Goal: Task Accomplishment & Management: Manage account settings

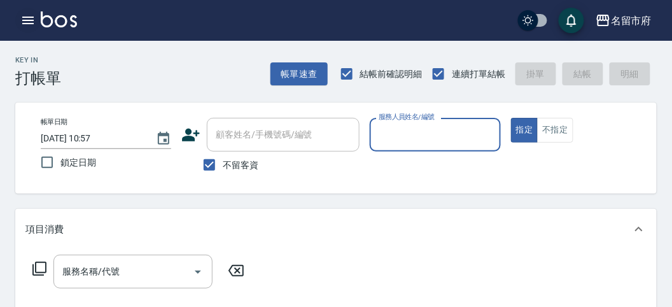
click at [29, 19] on icon "button" at bounding box center [27, 20] width 15 height 15
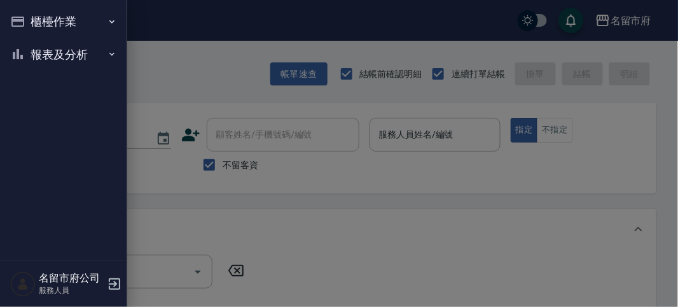
click at [49, 52] on button "報表及分析" at bounding box center [63, 54] width 117 height 33
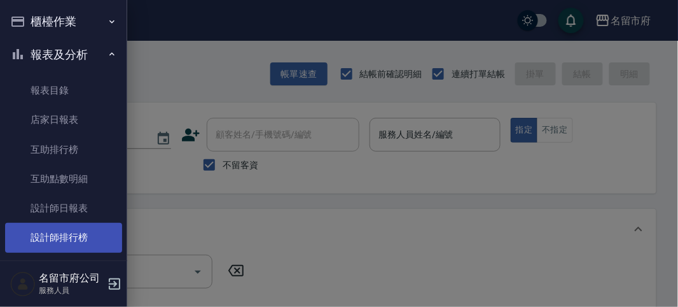
click at [88, 240] on link "設計師排行榜" at bounding box center [63, 237] width 117 height 29
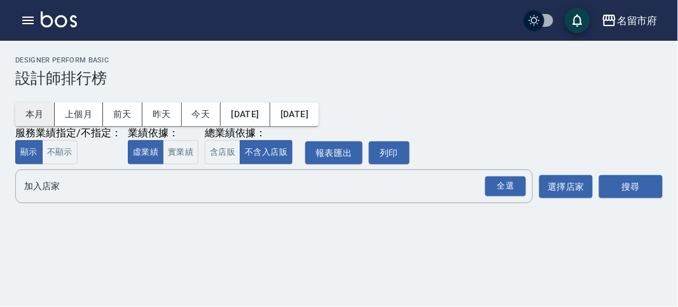
click at [27, 108] on button "本月" at bounding box center [34, 114] width 39 height 24
click at [511, 188] on div "全選" at bounding box center [505, 186] width 41 height 20
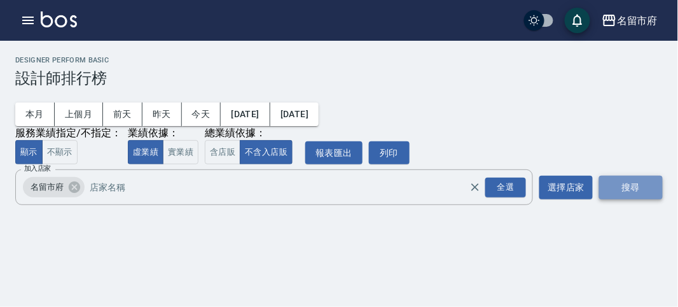
click at [619, 185] on button "搜尋" at bounding box center [631, 188] width 64 height 24
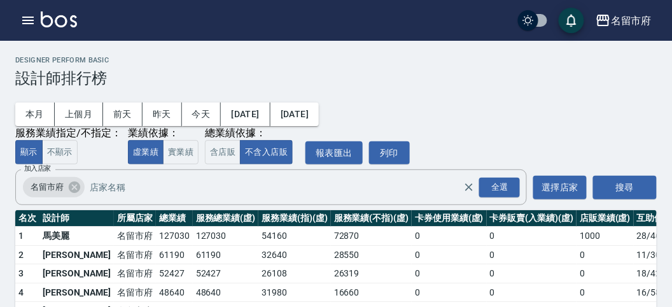
scroll to position [111, 0]
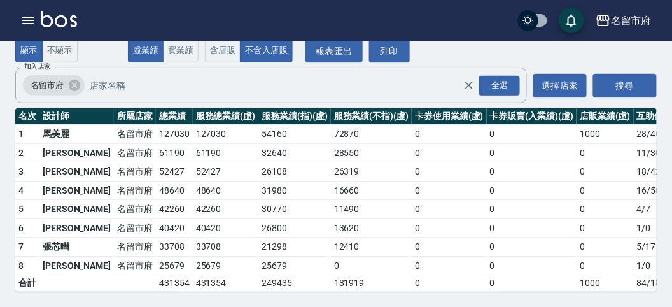
click at [114, 162] on td "名留市府" at bounding box center [135, 171] width 42 height 19
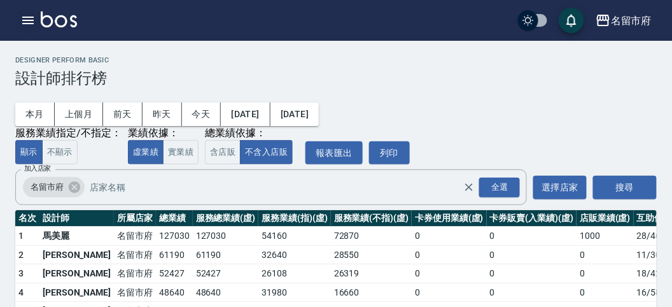
click at [29, 16] on icon "button" at bounding box center [27, 20] width 15 height 15
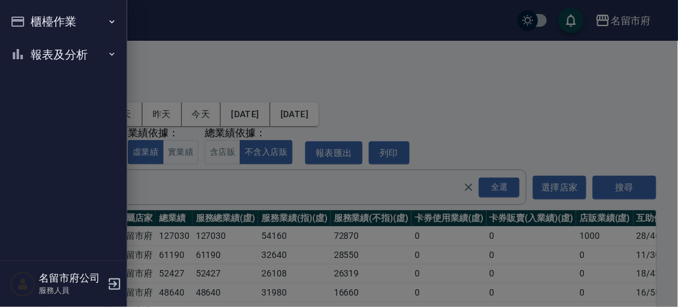
click at [31, 18] on button "櫃檯作業" at bounding box center [63, 21] width 117 height 33
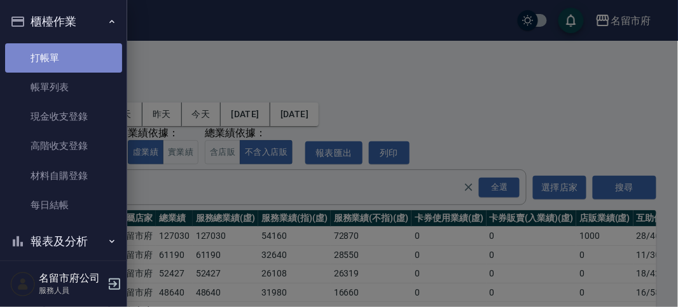
click at [68, 56] on link "打帳單" at bounding box center [63, 57] width 117 height 29
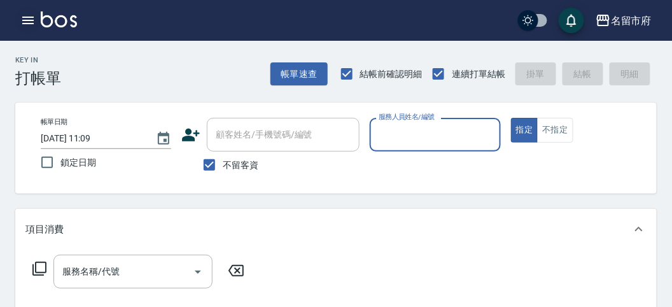
click at [30, 18] on icon "button" at bounding box center [27, 20] width 15 height 15
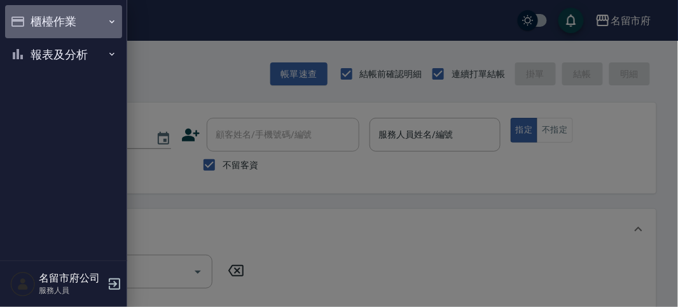
click at [36, 17] on button "櫃檯作業" at bounding box center [63, 21] width 117 height 33
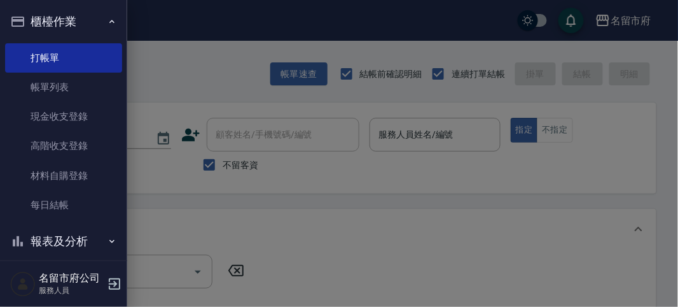
click at [40, 17] on button "櫃檯作業" at bounding box center [63, 21] width 117 height 33
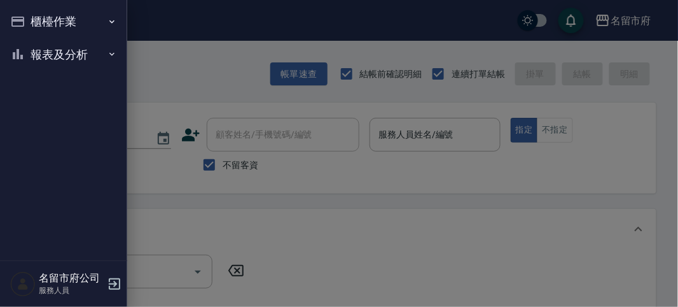
click at [57, 55] on button "報表及分析" at bounding box center [63, 54] width 117 height 33
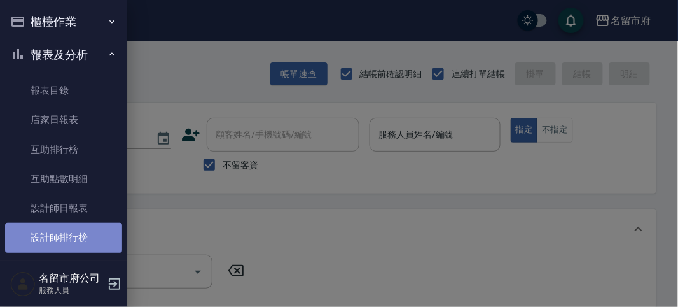
click at [95, 244] on link "設計師排行榜" at bounding box center [63, 237] width 117 height 29
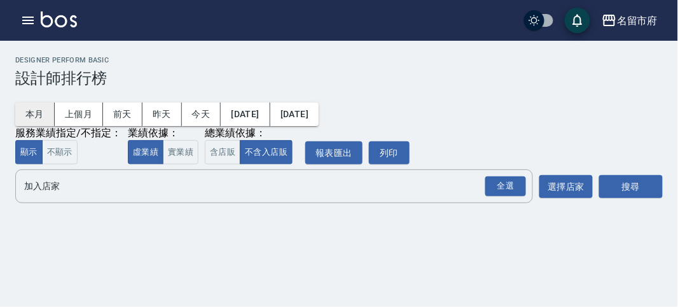
click at [25, 115] on button "本月" at bounding box center [34, 114] width 39 height 24
click at [500, 183] on div "全選" at bounding box center [505, 186] width 41 height 20
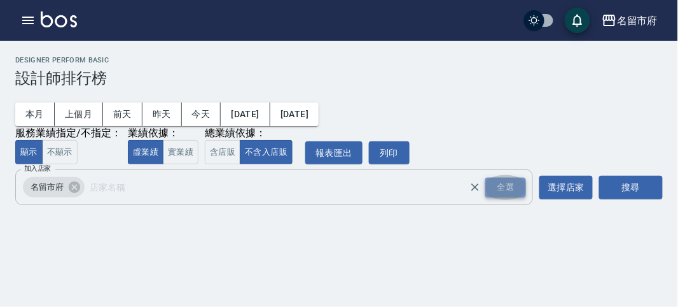
click at [509, 186] on div "全選" at bounding box center [505, 187] width 41 height 20
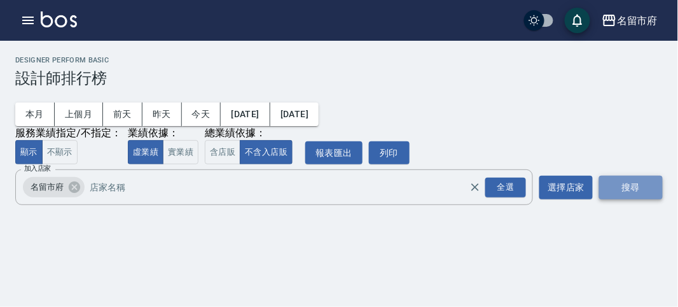
click at [640, 188] on button "搜尋" at bounding box center [631, 188] width 64 height 24
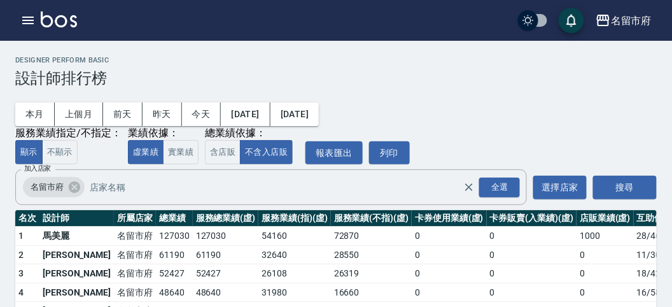
click at [190, 81] on h3 "設計師排行榜" at bounding box center [335, 78] width 641 height 18
click at [29, 13] on icon "button" at bounding box center [27, 20] width 15 height 15
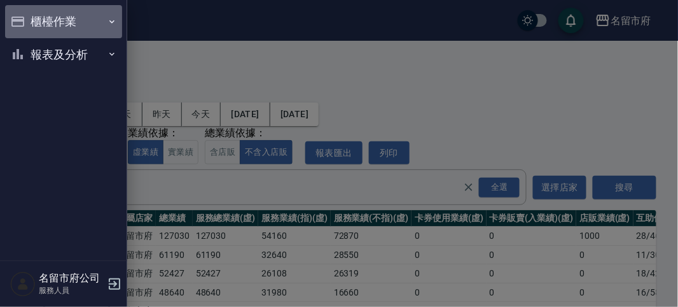
click at [31, 13] on button "櫃檯作業" at bounding box center [63, 21] width 117 height 33
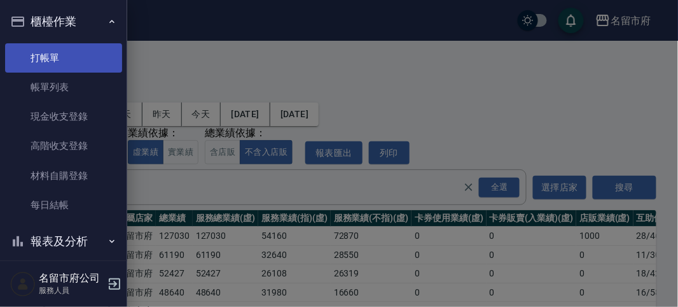
click at [62, 54] on link "打帳單" at bounding box center [63, 57] width 117 height 29
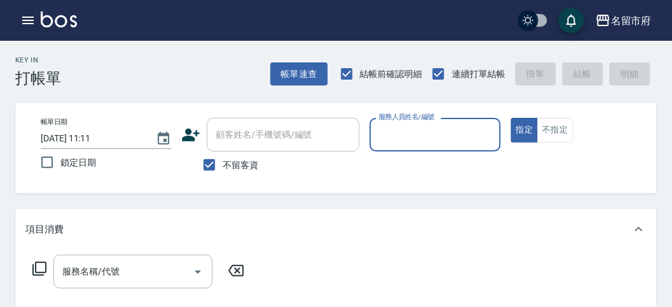
click at [237, 59] on div "Key In 打帳單 帳單速查 結帳前確認明細 連續打單結帳 掛單 結帳 明細" at bounding box center [328, 64] width 656 height 46
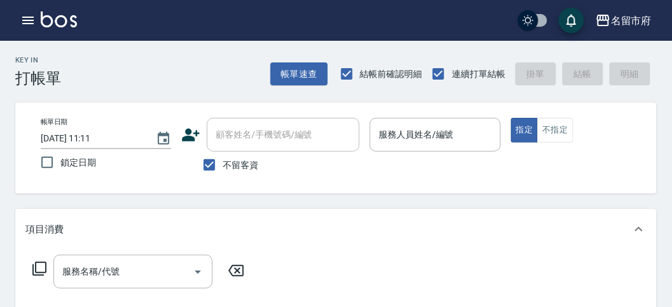
click at [158, 76] on div "Key In 打帳單 帳單速查 結帳前確認明細 連續打單結帳 掛單 結帳 明細" at bounding box center [328, 64] width 656 height 46
click at [240, 67] on div "Key In 打帳單 帳單速查 結帳前確認明細 連續打單結帳 掛單 結帳 明細" at bounding box center [328, 64] width 656 height 46
click at [29, 21] on icon "button" at bounding box center [27, 20] width 15 height 15
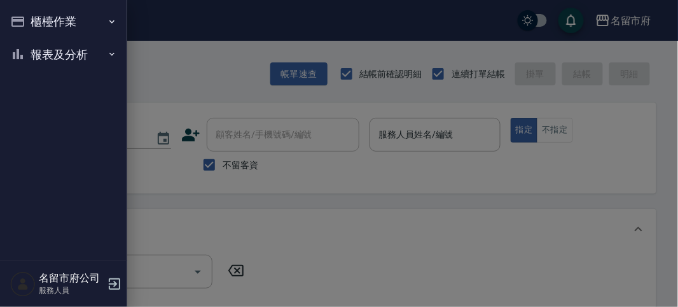
click at [45, 23] on button "櫃檯作業" at bounding box center [63, 21] width 117 height 33
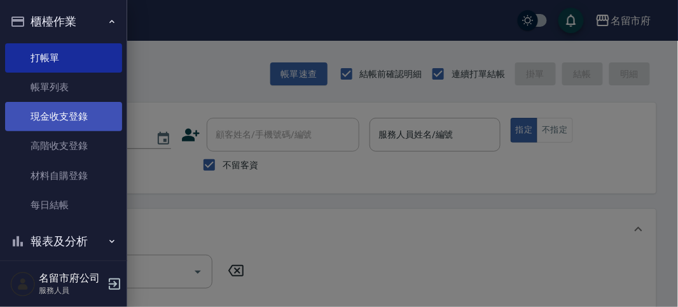
click at [79, 123] on link "現金收支登錄" at bounding box center [63, 116] width 117 height 29
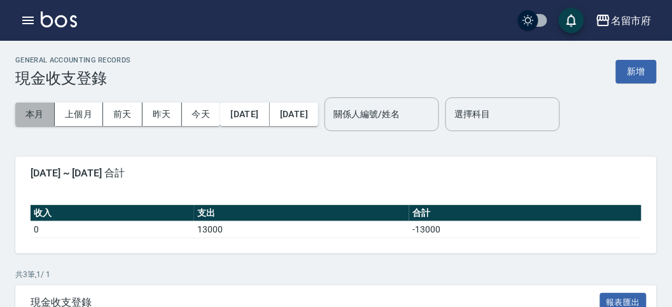
click at [36, 112] on button "本月" at bounding box center [34, 114] width 39 height 24
click at [32, 20] on icon "button" at bounding box center [27, 21] width 11 height 8
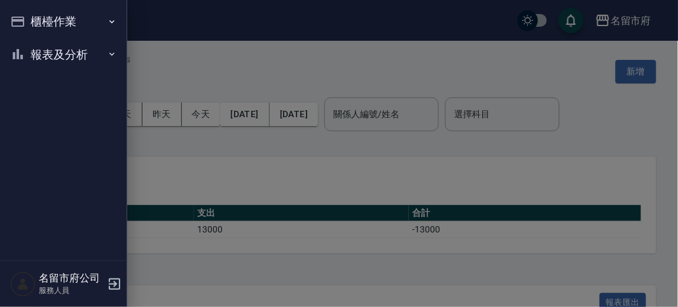
click at [57, 19] on button "櫃檯作業" at bounding box center [63, 21] width 117 height 33
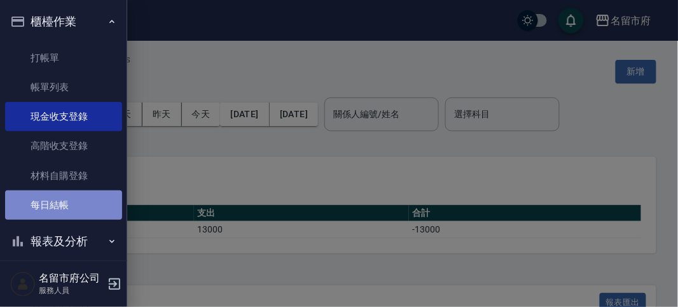
click at [79, 204] on link "每日結帳" at bounding box center [63, 204] width 117 height 29
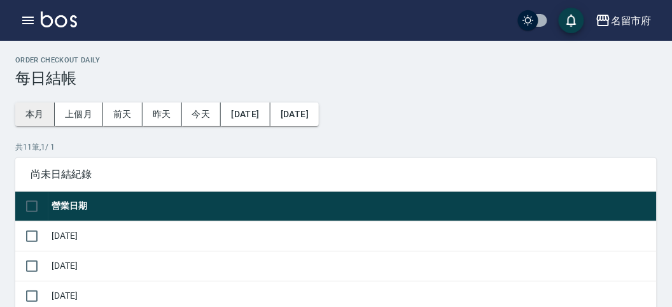
click at [38, 112] on button "本月" at bounding box center [34, 114] width 39 height 24
click at [33, 205] on input "checkbox" at bounding box center [31, 206] width 27 height 27
checkbox input "false"
checkbox input "true"
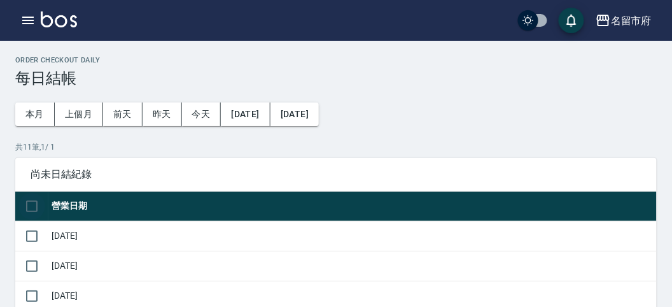
checkbox input "true"
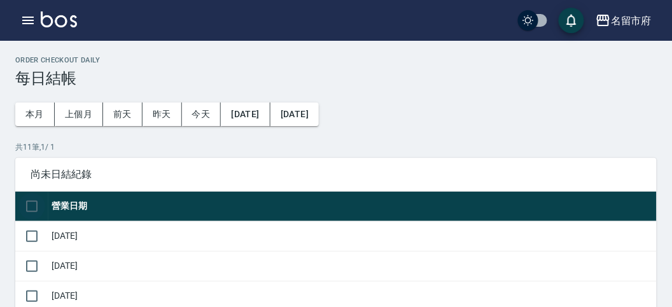
checkbox input "true"
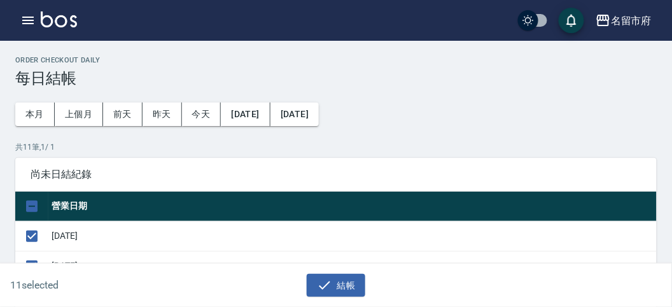
scroll to position [353, 0]
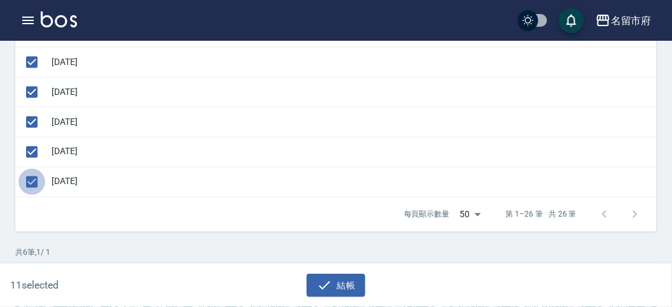
click at [32, 180] on input "checkbox" at bounding box center [31, 182] width 27 height 27
checkbox input "false"
click at [349, 277] on button "結帳" at bounding box center [336, 285] width 59 height 24
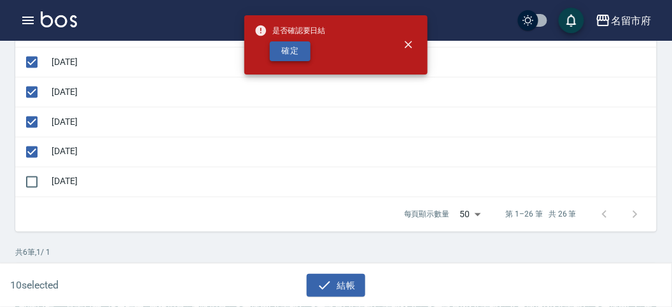
click at [294, 53] on button "確定" at bounding box center [290, 51] width 41 height 20
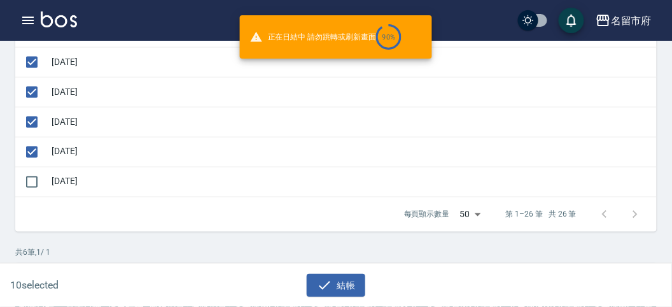
checkbox input "false"
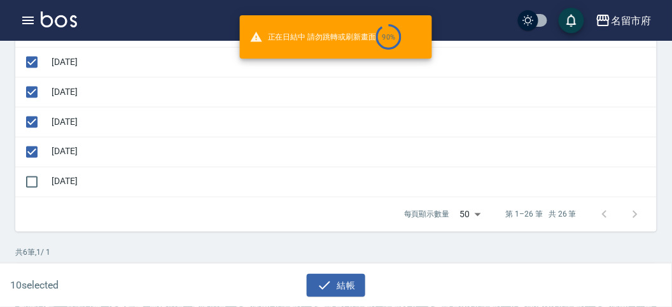
checkbox input "false"
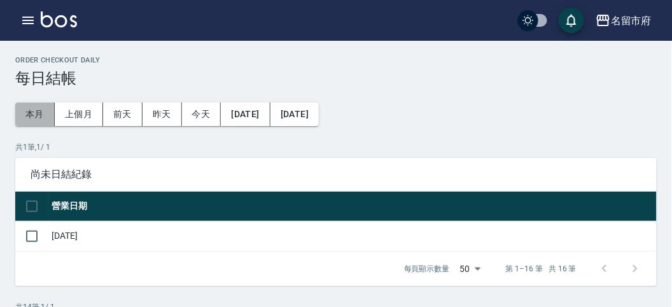
click at [32, 116] on button "本月" at bounding box center [34, 114] width 39 height 24
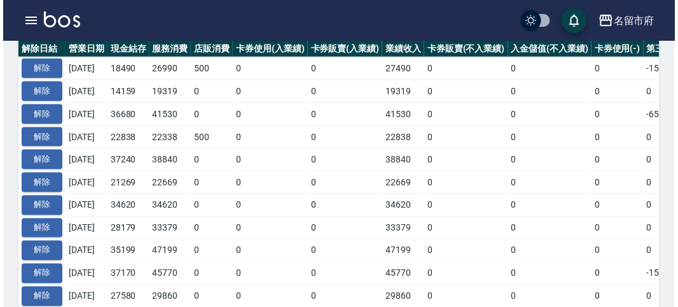
scroll to position [240, 0]
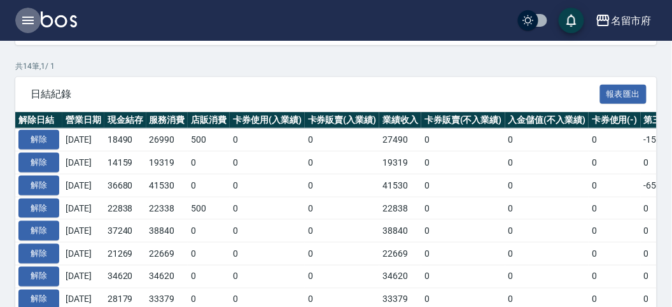
click at [31, 21] on icon "button" at bounding box center [27, 20] width 15 height 15
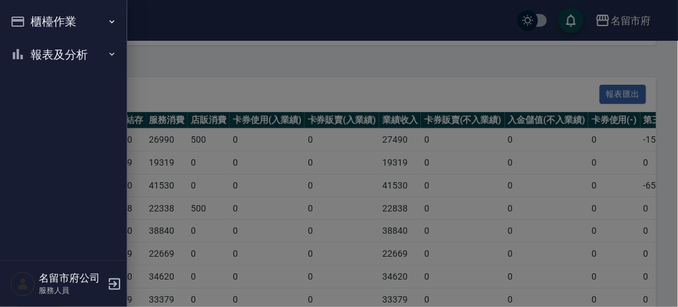
click at [50, 20] on button "櫃檯作業" at bounding box center [63, 21] width 117 height 33
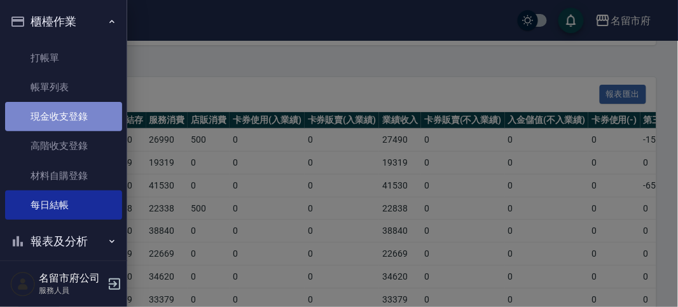
click at [86, 120] on link "現金收支登錄" at bounding box center [63, 116] width 117 height 29
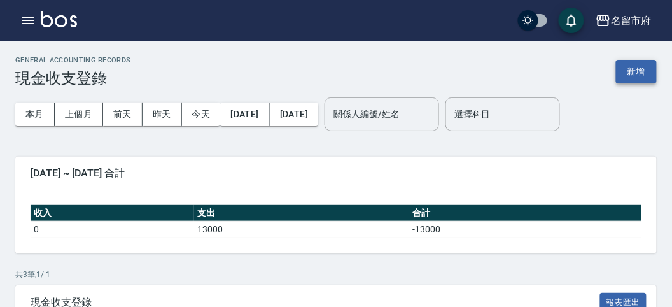
click at [638, 67] on button "新增" at bounding box center [636, 72] width 41 height 24
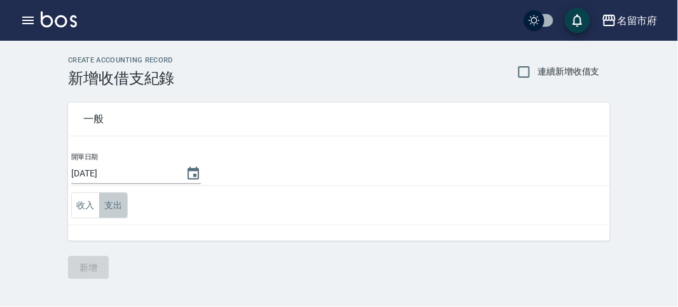
click at [115, 199] on button "支出" at bounding box center [113, 205] width 29 height 26
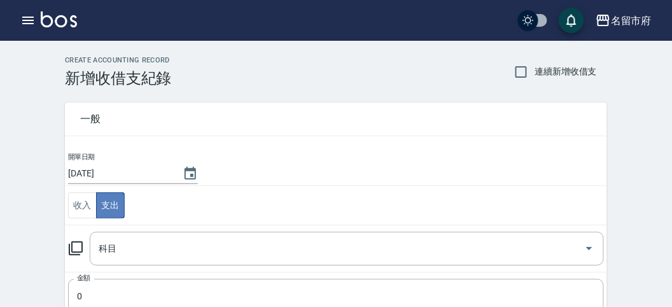
click at [113, 200] on button "支出" at bounding box center [110, 205] width 29 height 26
click at [191, 174] on icon "Choose date, selected date is 2025-09-15" at bounding box center [189, 173] width 11 height 13
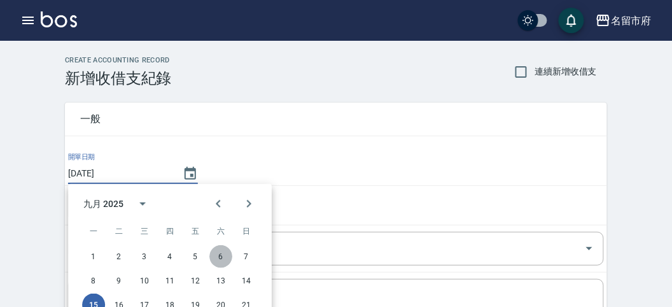
click at [220, 256] on button "6" at bounding box center [220, 256] width 23 height 23
type input "[DATE]"
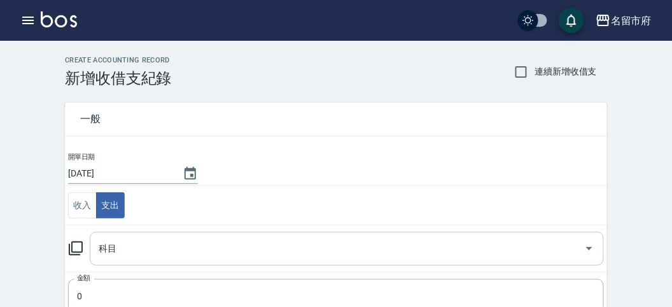
click at [114, 243] on input "科目" at bounding box center [336, 248] width 483 height 22
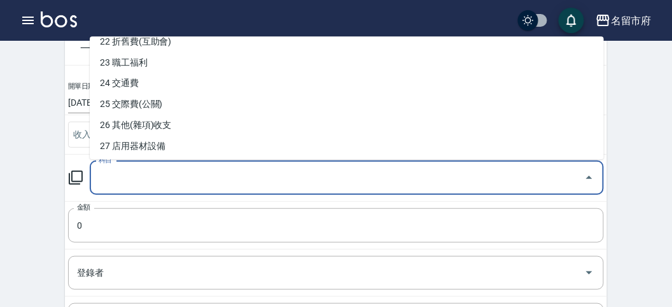
scroll to position [402, 0]
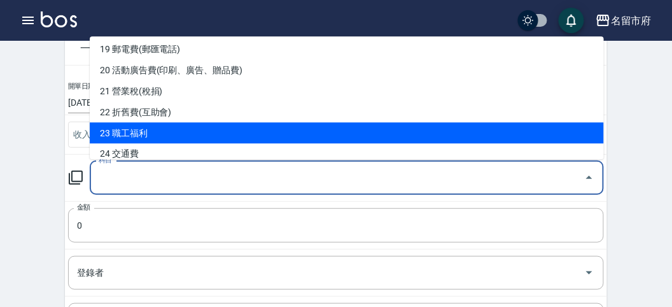
click at [213, 130] on li "23 職工福利" at bounding box center [347, 133] width 514 height 21
type input "23 職工福利"
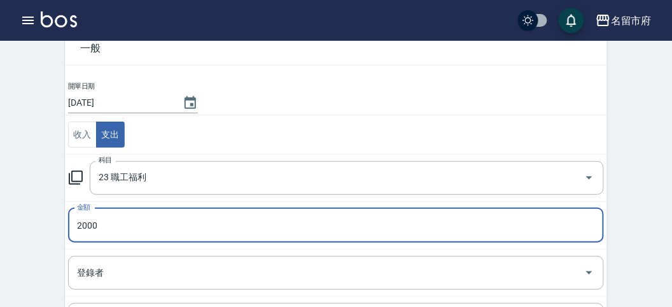
scroll to position [251, 0]
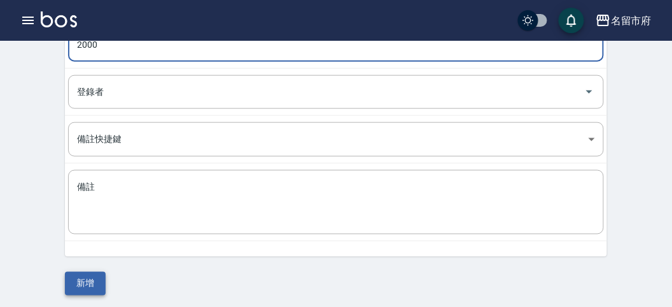
type input "2000"
click at [93, 282] on button "新增" at bounding box center [85, 284] width 41 height 24
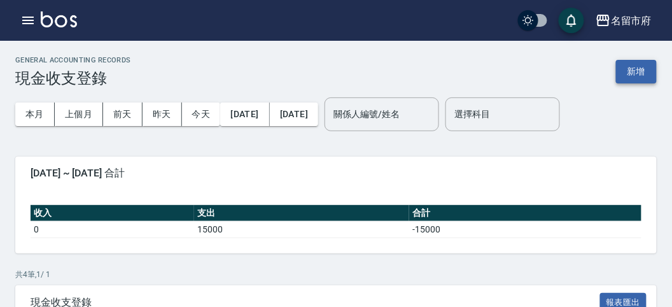
click at [639, 69] on button "新增" at bounding box center [636, 72] width 41 height 24
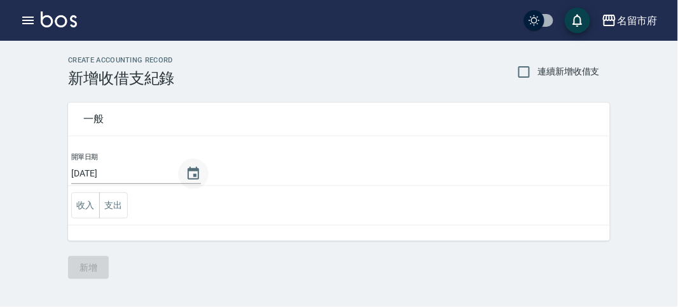
click at [194, 174] on icon "Choose date, selected date is 2025-09-15" at bounding box center [193, 173] width 11 height 13
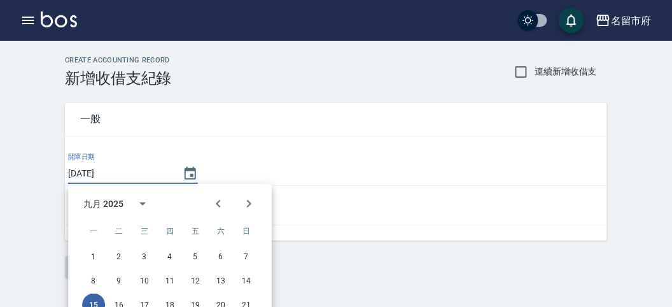
scroll to position [71, 0]
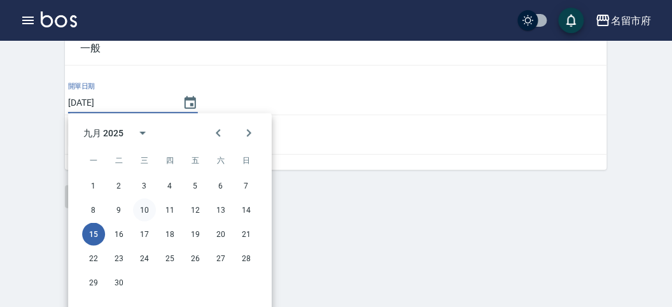
click at [145, 211] on button "10" at bounding box center [144, 209] width 23 height 23
type input "[DATE]"
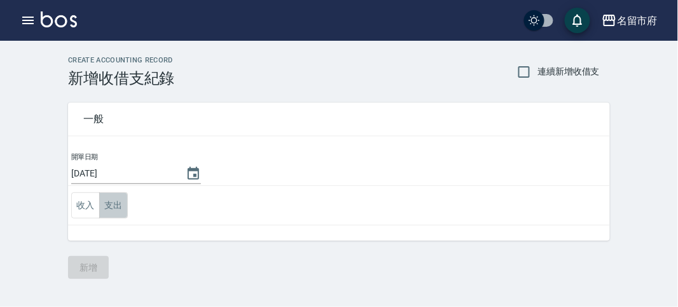
click at [115, 205] on button "支出" at bounding box center [113, 205] width 29 height 26
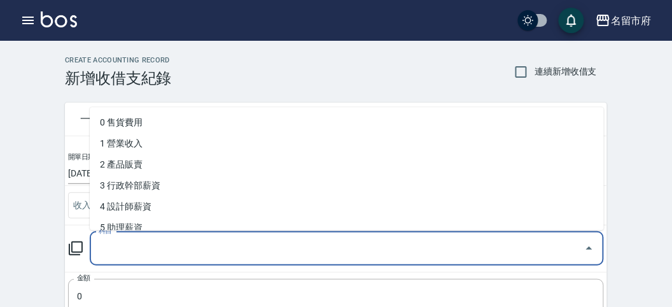
click at [140, 242] on input "科目" at bounding box center [336, 248] width 483 height 22
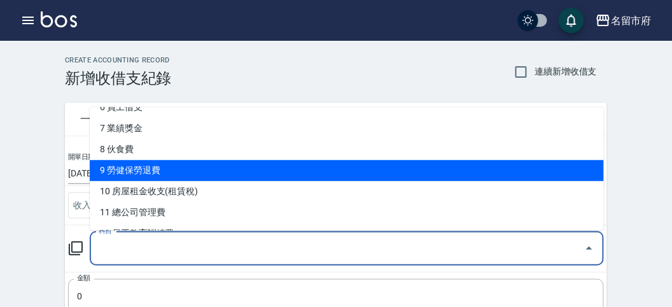
scroll to position [212, 0]
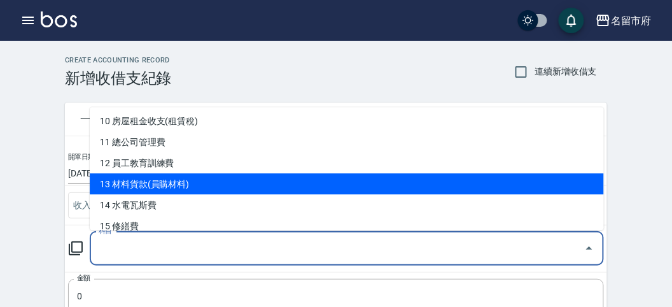
click at [204, 188] on li "13 材料貨款(員購材料)" at bounding box center [347, 184] width 514 height 21
type input "13 材料貨款(員購材料)"
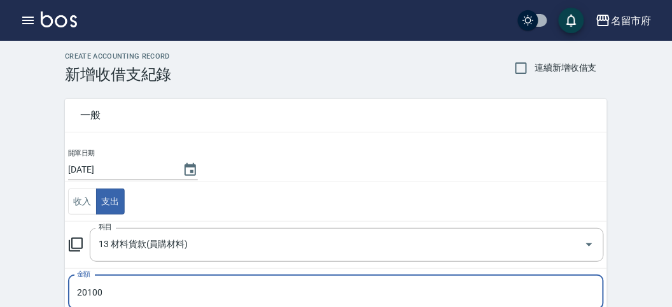
scroll to position [251, 0]
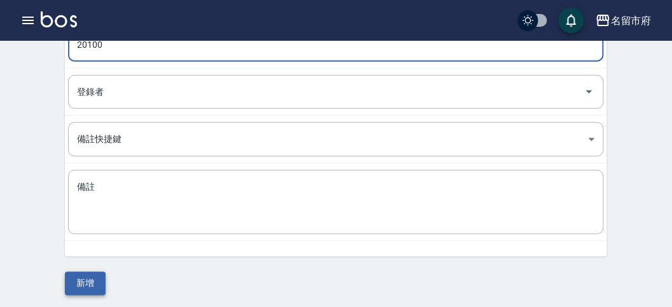
type input "20100"
click at [90, 276] on button "新增" at bounding box center [85, 284] width 41 height 24
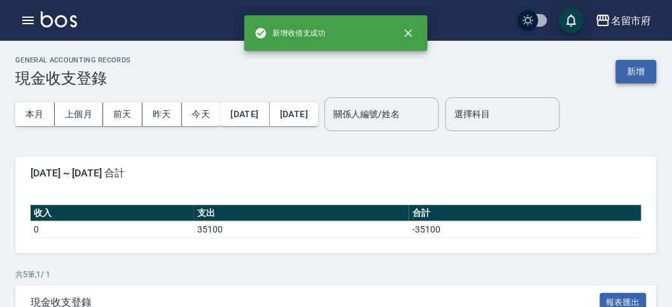
click at [633, 67] on button "新增" at bounding box center [636, 72] width 41 height 24
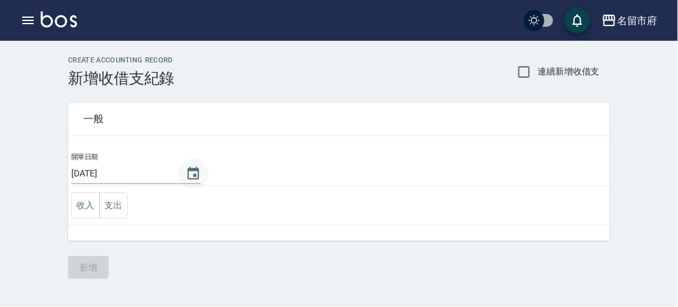
click at [190, 171] on icon "Choose date, selected date is 2025-09-15" at bounding box center [193, 173] width 15 height 15
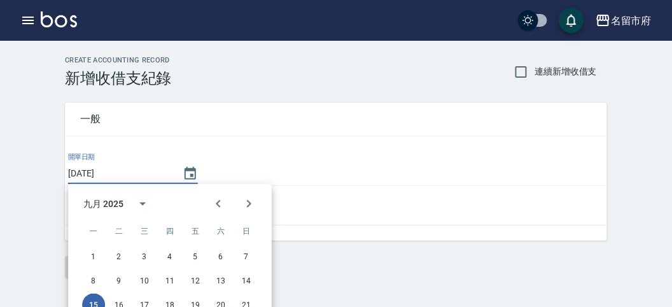
scroll to position [89, 0]
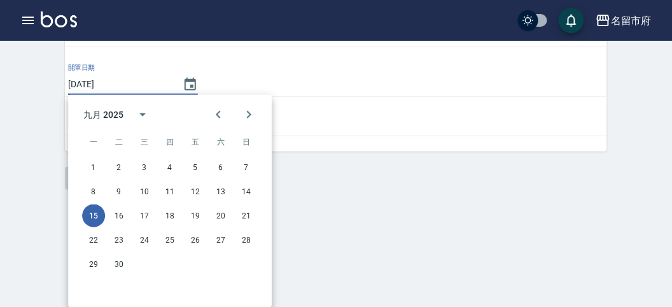
click at [541, 217] on html "名留市府 登出 櫃檯作業 打帳單 帳單列表 現金收支登錄 高階收支登錄 材料自購登錄 每日結帳 報表及分析 報表目錄 店家日報表 互助排行榜 互助點數明細 設…" at bounding box center [336, 64] width 672 height 307
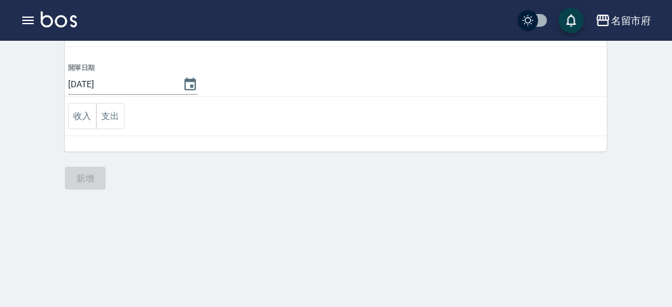
scroll to position [0, 0]
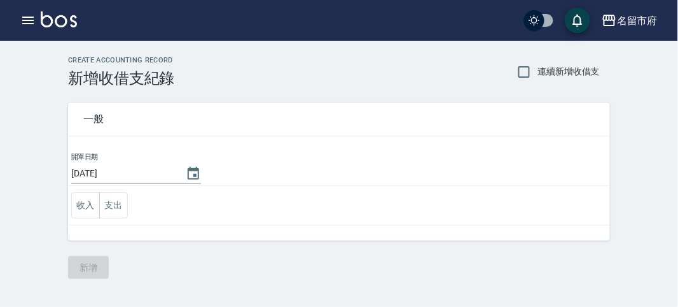
click at [486, 229] on div "開單日期 2025/09/15 收入 支出" at bounding box center [339, 195] width 542 height 89
click at [448, 262] on div "一般 開單日期 2025/09/15 收入 支出 新增" at bounding box center [339, 182] width 542 height 191
click at [26, 15] on icon "button" at bounding box center [27, 20] width 15 height 15
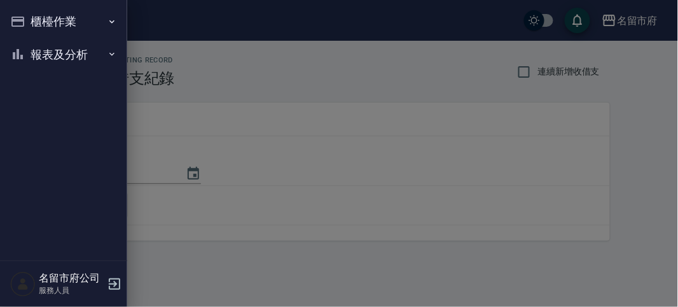
click at [26, 16] on button "櫃檯作業" at bounding box center [63, 21] width 117 height 33
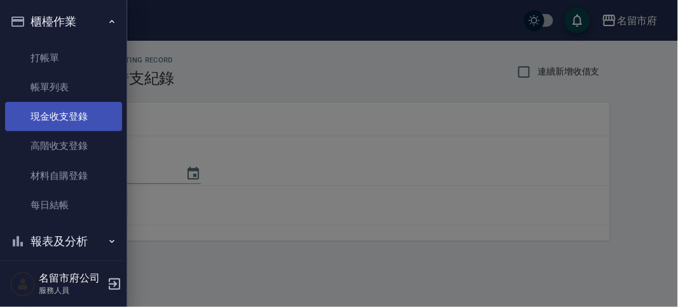
click at [69, 125] on link "現金收支登錄" at bounding box center [63, 116] width 117 height 29
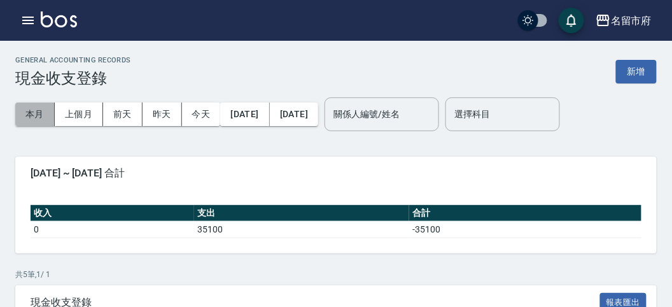
click at [35, 118] on button "本月" at bounding box center [34, 114] width 39 height 24
click at [31, 19] on icon "button" at bounding box center [27, 20] width 15 height 15
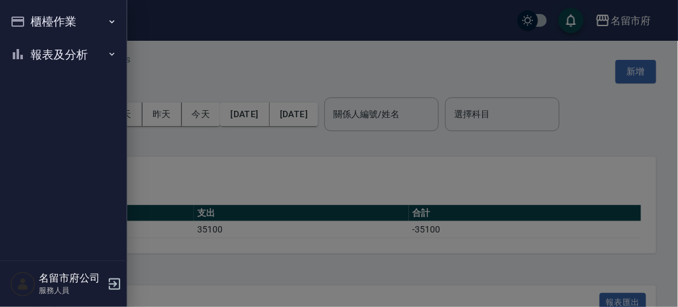
click at [71, 58] on button "報表及分析" at bounding box center [63, 54] width 117 height 33
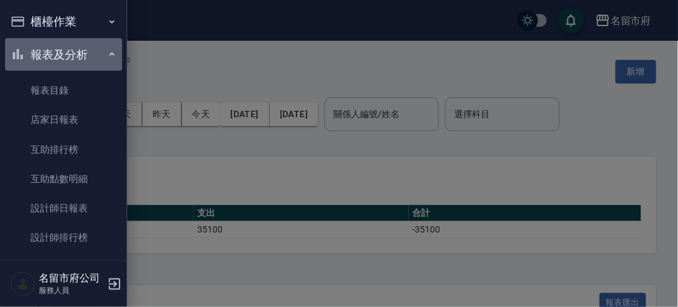
click at [71, 58] on button "報表及分析" at bounding box center [63, 54] width 117 height 33
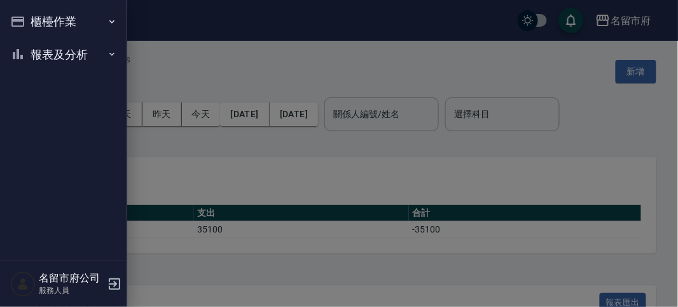
click at [67, 23] on button "櫃檯作業" at bounding box center [63, 21] width 117 height 33
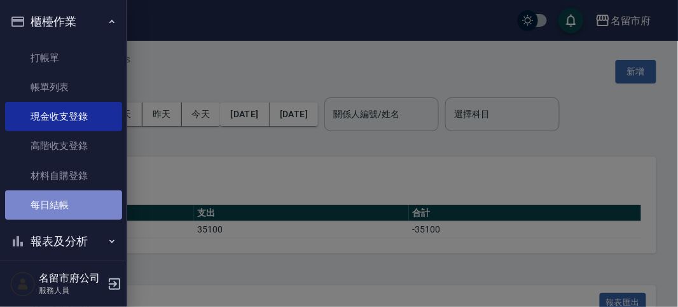
click at [83, 204] on link "每日結帳" at bounding box center [63, 204] width 117 height 29
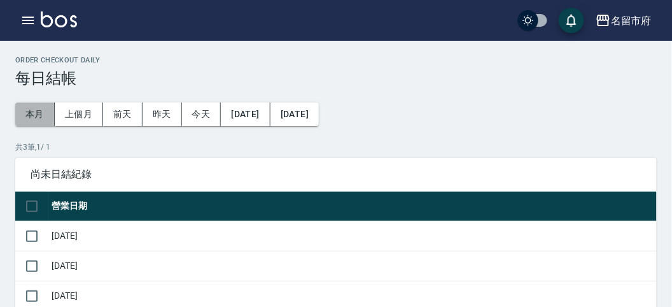
click at [31, 113] on button "本月" at bounding box center [34, 114] width 39 height 24
click at [36, 203] on input "checkbox" at bounding box center [31, 206] width 27 height 27
checkbox input "false"
checkbox input "true"
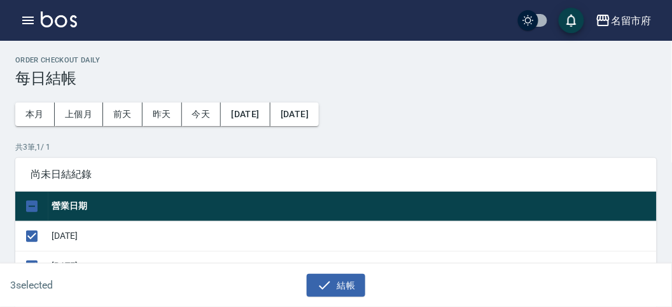
scroll to position [212, 0]
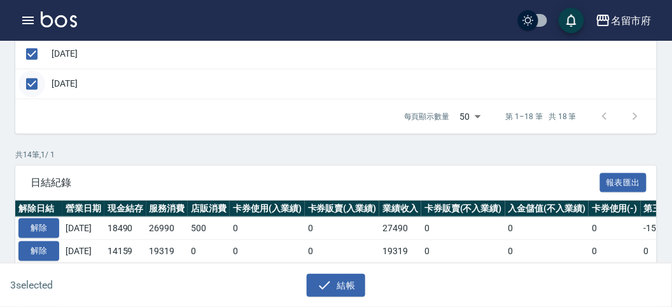
click at [34, 79] on input "checkbox" at bounding box center [31, 84] width 27 height 27
checkbox input "false"
click at [339, 280] on button "結帳" at bounding box center [336, 285] width 59 height 24
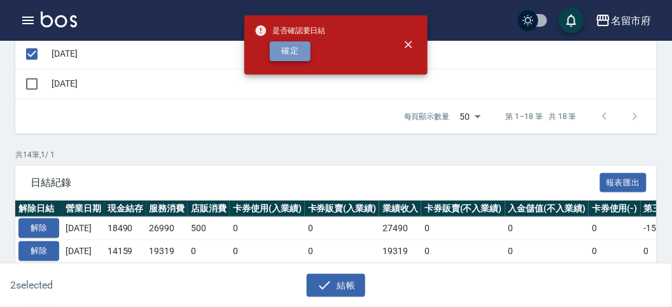
click at [310, 46] on button "確定" at bounding box center [290, 51] width 41 height 20
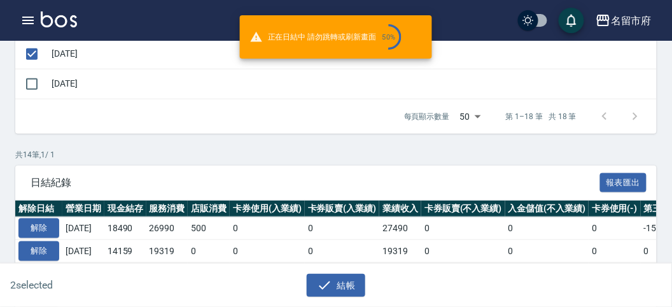
checkbox input "false"
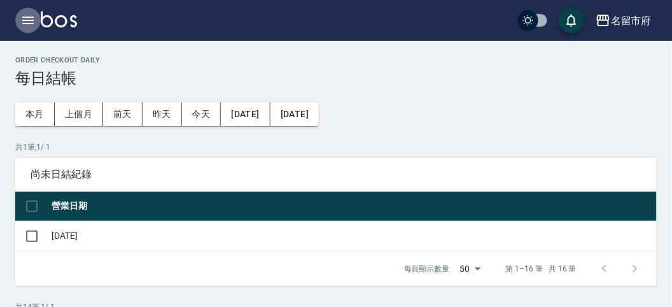
click at [31, 18] on icon "button" at bounding box center [27, 20] width 15 height 15
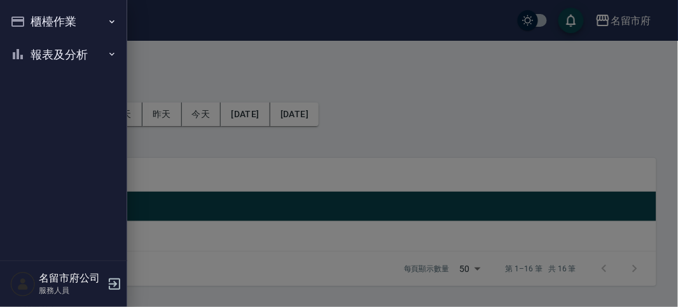
click at [41, 54] on button "報表及分析" at bounding box center [63, 54] width 117 height 33
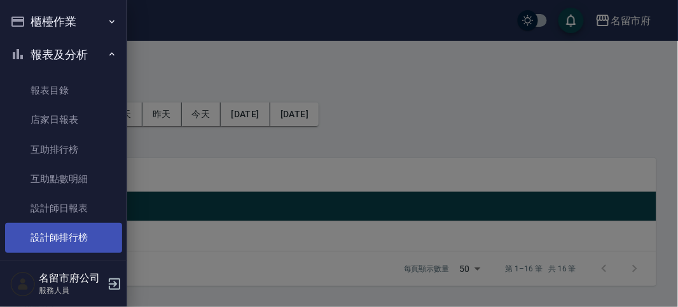
click at [57, 232] on link "設計師排行榜" at bounding box center [63, 237] width 117 height 29
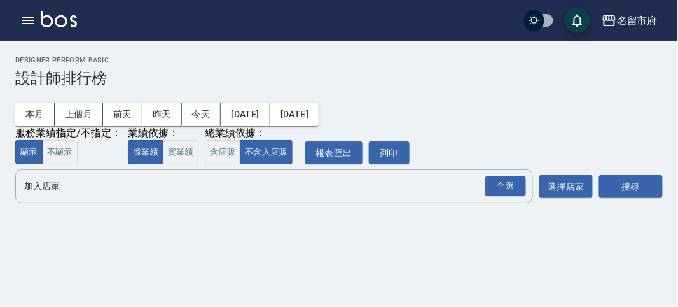
click at [27, 20] on icon "button" at bounding box center [27, 21] width 11 height 8
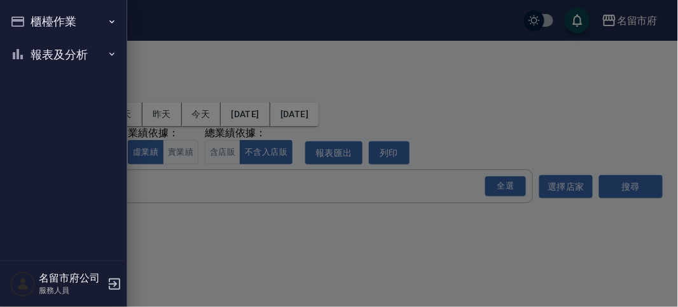
click at [385, 62] on div at bounding box center [339, 153] width 678 height 307
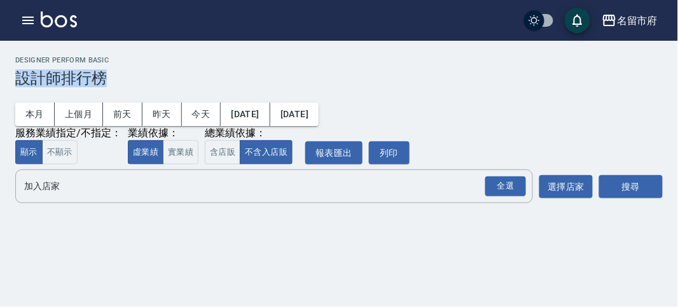
click at [384, 67] on div "Designer Perform Basic 設計師排行榜" at bounding box center [338, 71] width 647 height 31
click at [27, 13] on icon "button" at bounding box center [27, 20] width 15 height 15
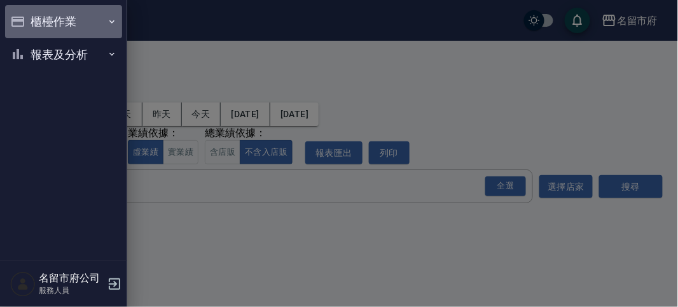
click at [41, 19] on button "櫃檯作業" at bounding box center [63, 21] width 117 height 33
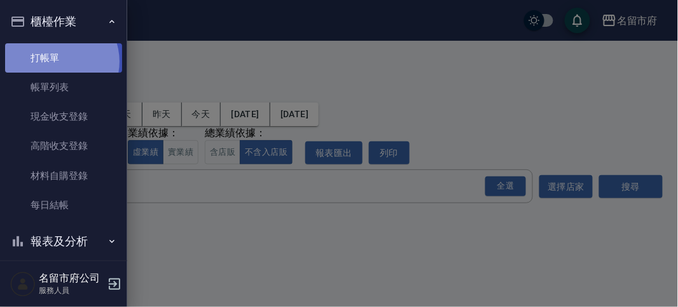
click at [57, 61] on link "打帳單" at bounding box center [63, 57] width 117 height 29
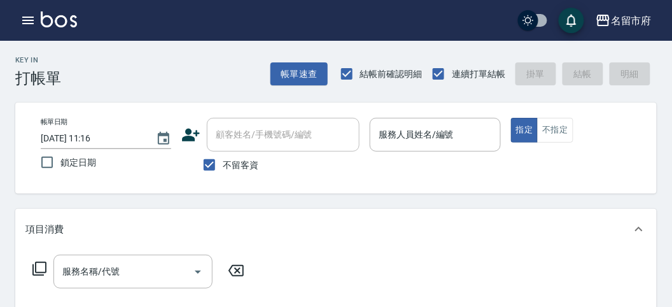
click at [183, 62] on div "Key In 打帳單 帳單速查 結帳前確認明細 連續打單結帳 掛單 結帳 明細" at bounding box center [328, 64] width 656 height 46
click at [186, 67] on div "Key In 打帳單 帳單速查 結帳前確認明細 連續打單結帳 掛單 結帳 明細" at bounding box center [328, 64] width 656 height 46
click at [178, 55] on div "Key In 打帳單 帳單速查 結帳前確認明細 連續打單結帳 掛單 結帳 明細" at bounding box center [328, 64] width 656 height 46
click at [196, 71] on div "Key In 打帳單 帳單速查 結帳前確認明細 連續打單結帳 掛單 結帳 明細" at bounding box center [328, 64] width 656 height 46
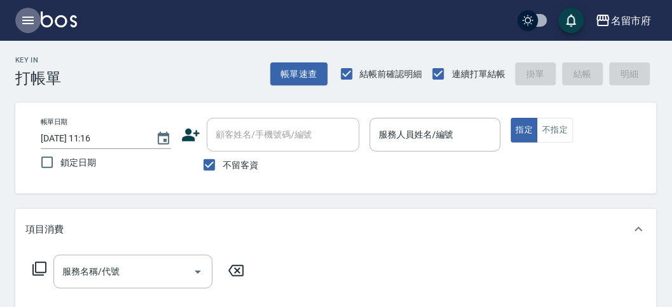
click at [30, 19] on icon "button" at bounding box center [27, 20] width 15 height 15
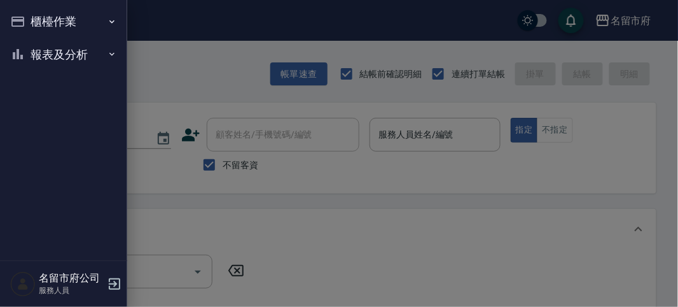
click at [30, 19] on button "櫃檯作業" at bounding box center [63, 21] width 117 height 33
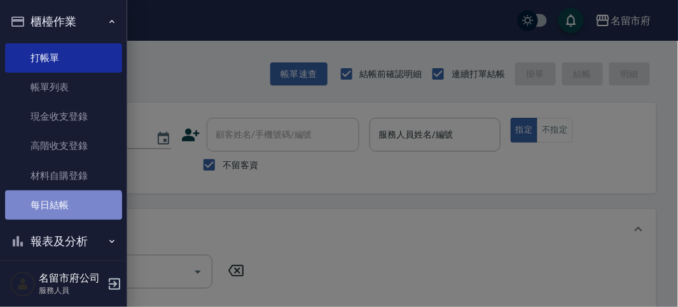
click at [62, 212] on link "每日結帳" at bounding box center [63, 204] width 117 height 29
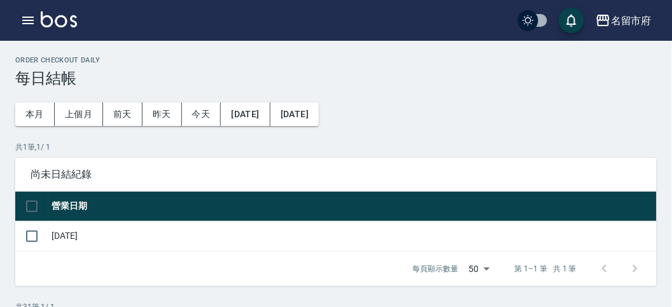
click at [32, 20] on icon "button" at bounding box center [27, 21] width 11 height 8
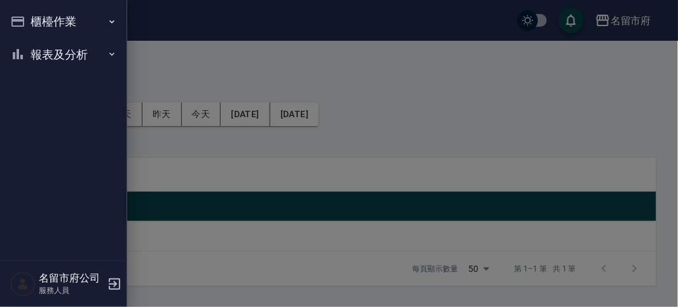
click at [32, 21] on button "櫃檯作業" at bounding box center [63, 21] width 117 height 33
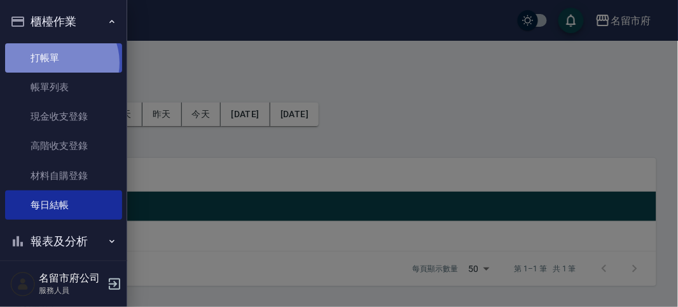
click at [58, 62] on link "打帳單" at bounding box center [63, 57] width 117 height 29
